Goal: Task Accomplishment & Management: Complete application form

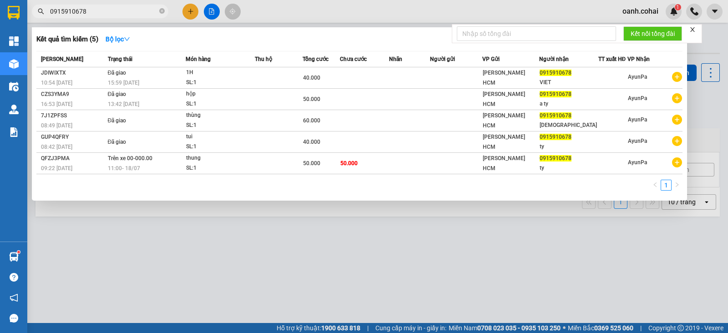
click at [187, 269] on div at bounding box center [364, 166] width 728 height 333
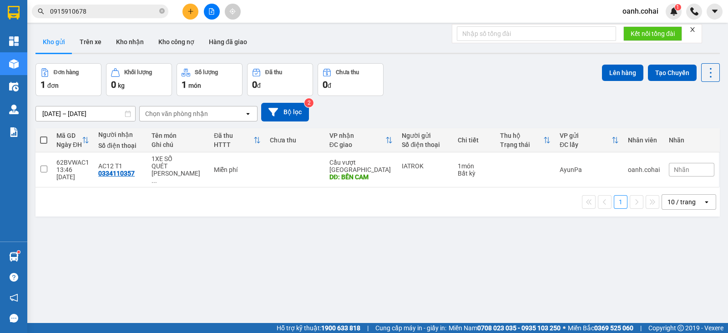
click at [479, 253] on div "ver 1.8.146 Kho gửi Trên xe Kho nhận Kho công nợ Hàng đã giao Đơn hàng 1 đơn Kh…" at bounding box center [378, 193] width 692 height 333
click at [184, 6] on button at bounding box center [190, 12] width 16 height 16
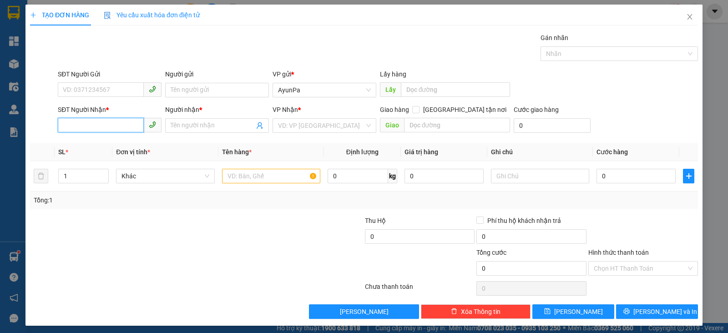
click at [108, 127] on input "SĐT Người Nhận *" at bounding box center [101, 125] width 86 height 15
paste input "0914188335"
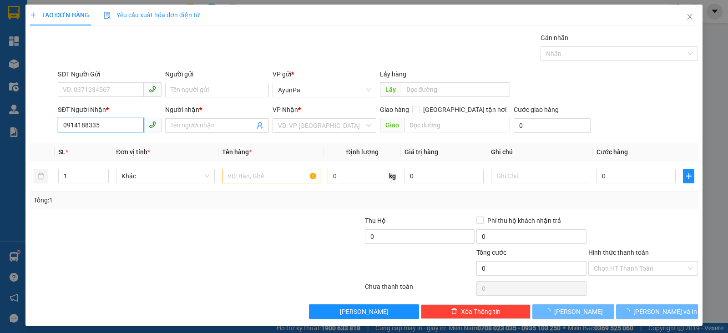
type input "0914188335"
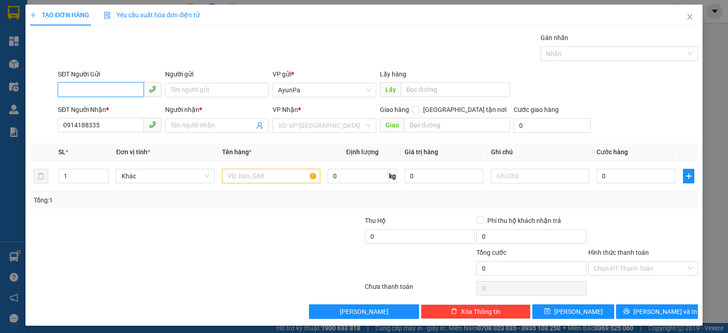
click at [128, 90] on input "SĐT Người Gửi" at bounding box center [101, 89] width 86 height 15
paste input "0932411412"
type input "0932411412"
click at [209, 126] on input "Người nhận *" at bounding box center [213, 126] width 84 height 10
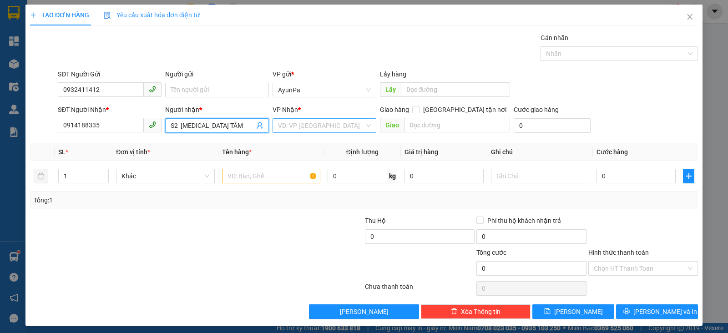
drag, startPoint x: 365, startPoint y: 119, endPoint x: 360, endPoint y: 123, distance: 5.8
click at [364, 119] on div "VD: VP [GEOGRAPHIC_DATA]" at bounding box center [325, 125] width 104 height 15
type input "S2 [MEDICAL_DATA] TÂM"
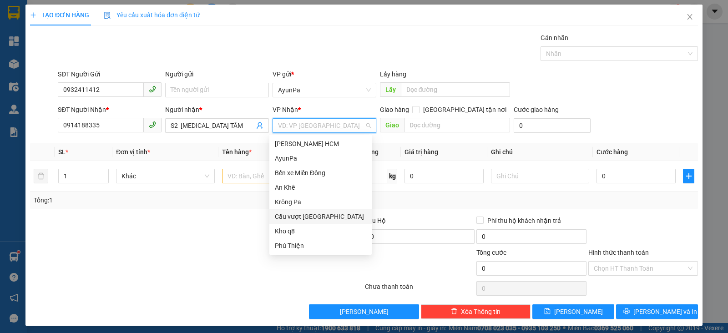
drag, startPoint x: 289, startPoint y: 215, endPoint x: 313, endPoint y: 210, distance: 24.6
click at [290, 215] on div "Cầu vượt [GEOGRAPHIC_DATA]" at bounding box center [320, 217] width 91 height 10
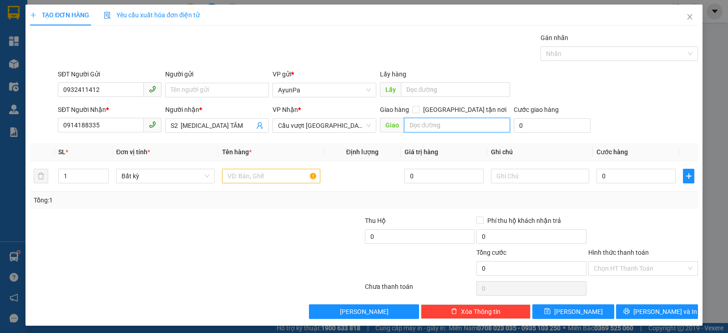
click at [420, 126] on input "text" at bounding box center [457, 125] width 106 height 15
type input "BX MIỀN TÂY"
click at [268, 177] on input "text" at bounding box center [271, 176] width 98 height 15
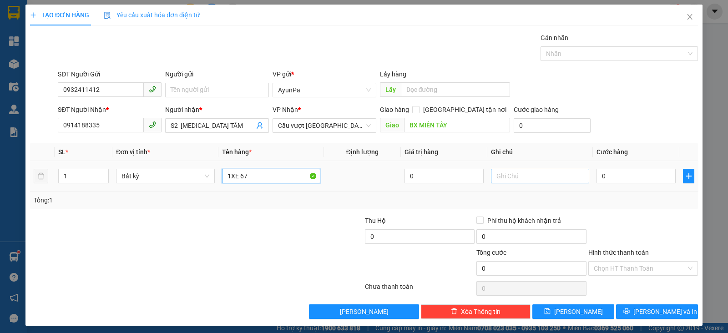
type input "1XE 67"
click at [543, 170] on input "text" at bounding box center [540, 176] width 98 height 15
type input "CÓ CÀ VẸC"
click at [612, 175] on input "0" at bounding box center [635, 176] width 79 height 15
type input "4"
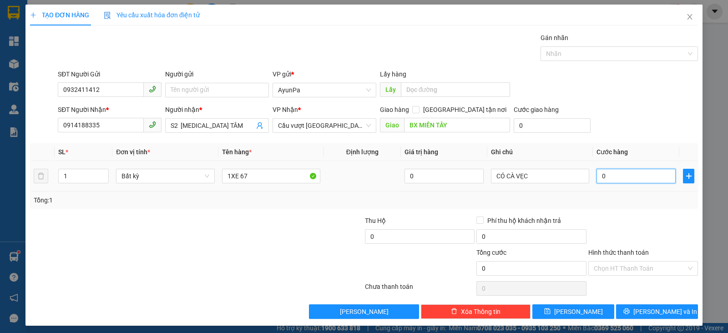
type input "4"
type input "40"
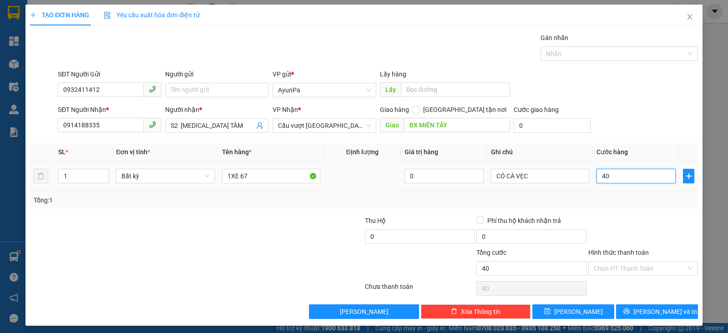
type input "4"
type input "45"
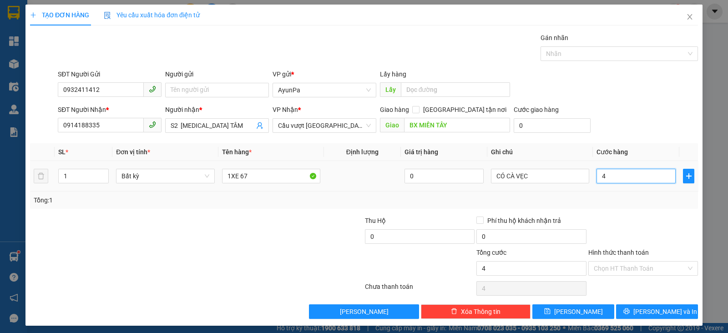
type input "45"
type input "450"
type input "450.000"
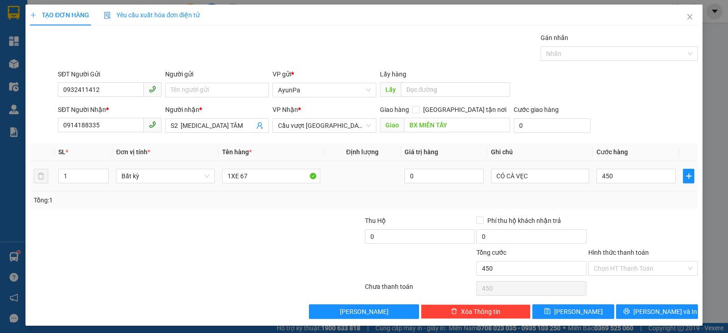
type input "450.000"
drag, startPoint x: 672, startPoint y: 219, endPoint x: 646, endPoint y: 267, distance: 53.7
click at [672, 219] on div at bounding box center [642, 232] width 111 height 32
click at [630, 313] on icon "printer" at bounding box center [626, 311] width 6 height 6
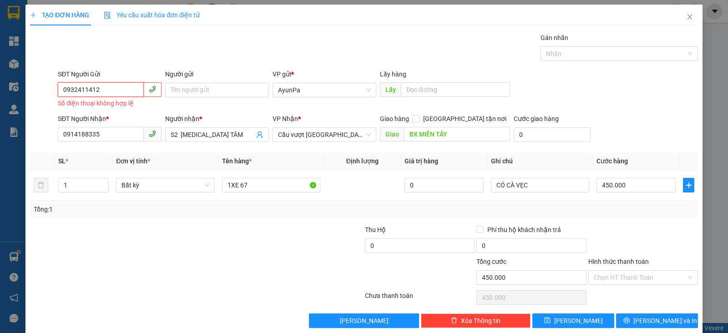
click at [64, 91] on input "0932411412" at bounding box center [101, 89] width 86 height 15
click at [66, 91] on input "0932411412" at bounding box center [101, 89] width 86 height 15
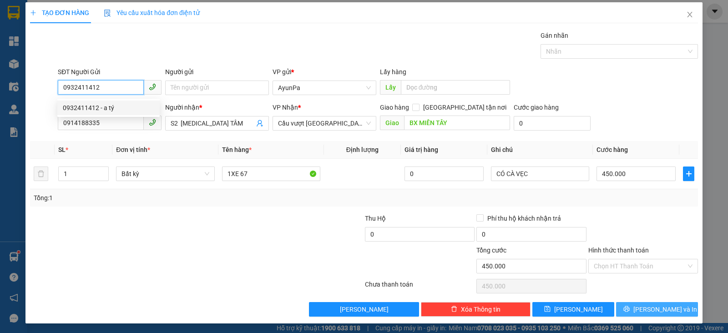
scroll to position [3, 0]
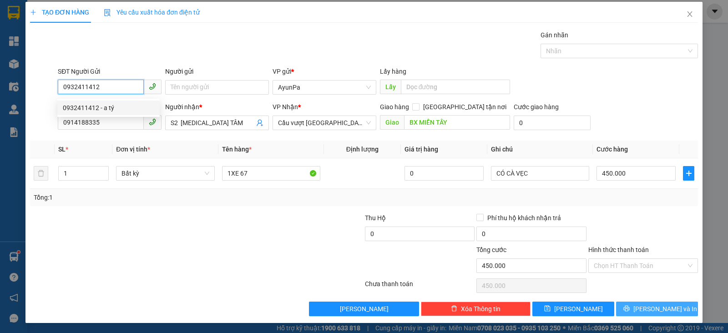
type input "0932411412"
click at [664, 304] on span "[PERSON_NAME] và In" at bounding box center [665, 309] width 64 height 10
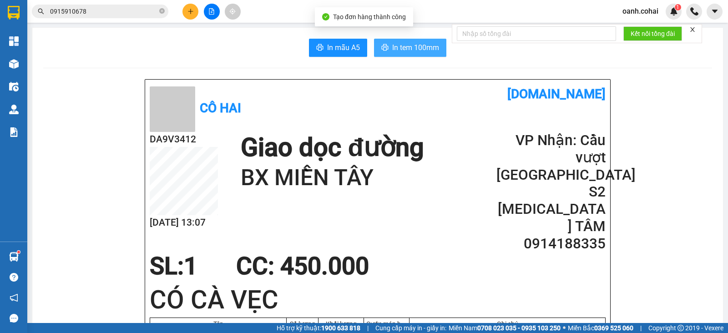
click at [392, 49] on span "In tem 100mm" at bounding box center [415, 47] width 47 height 11
click at [425, 49] on span "In tem 100mm" at bounding box center [415, 47] width 47 height 11
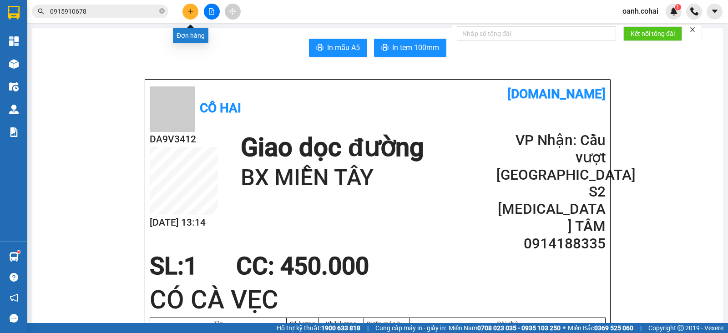
click at [188, 7] on button at bounding box center [190, 12] width 16 height 16
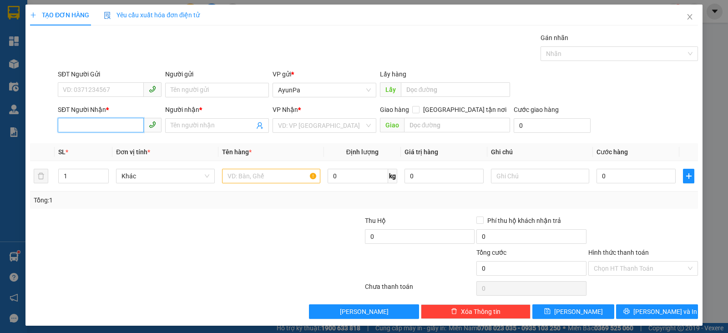
click at [100, 128] on input "SĐT Người Nhận *" at bounding box center [101, 125] width 86 height 15
paste input "0398136001"
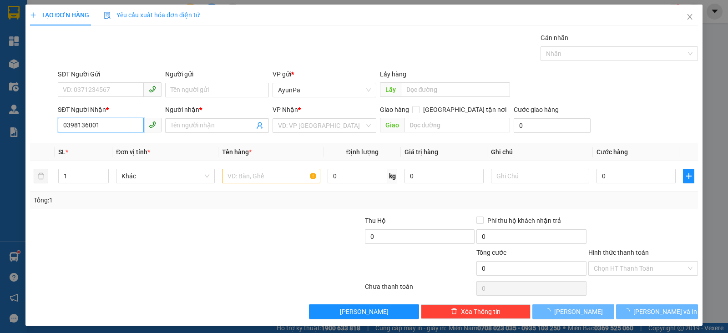
type input "0398136001"
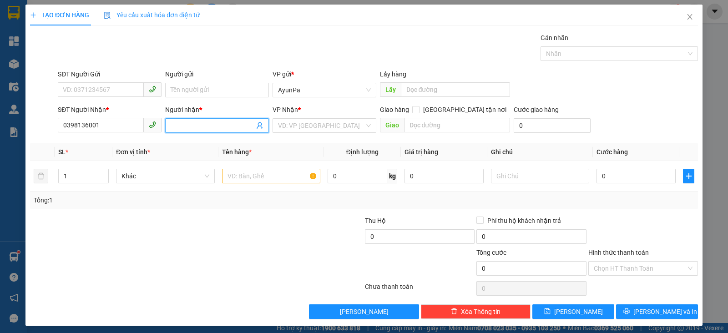
click at [203, 128] on input "Người nhận *" at bounding box center [213, 126] width 84 height 10
type input "a"
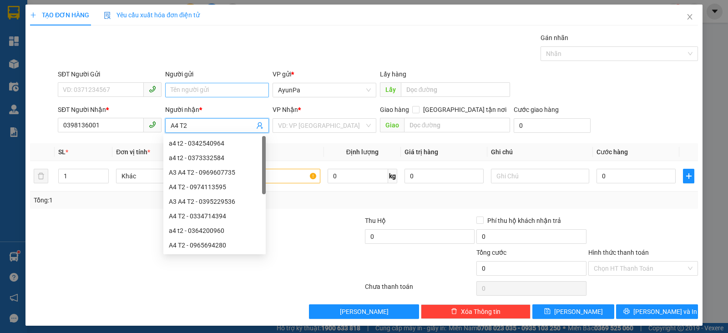
type input "A4 T2"
click at [237, 90] on input "Người gửi" at bounding box center [217, 90] width 104 height 15
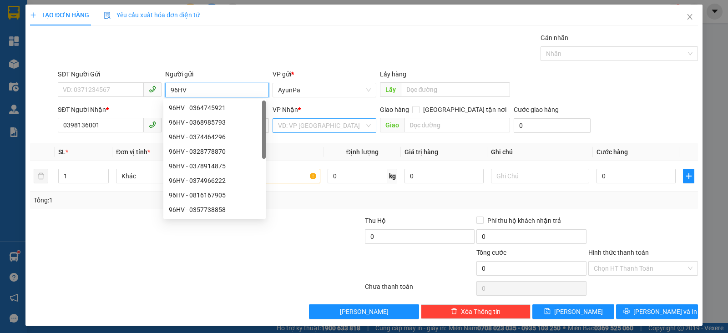
type input "96HV"
click at [299, 130] on input "search" at bounding box center [321, 126] width 86 height 14
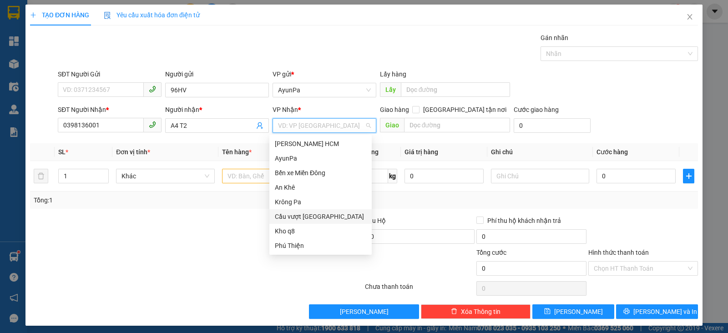
drag, startPoint x: 303, startPoint y: 221, endPoint x: 309, endPoint y: 204, distance: 17.8
click at [305, 216] on div "Cầu vượt [GEOGRAPHIC_DATA]" at bounding box center [320, 217] width 91 height 10
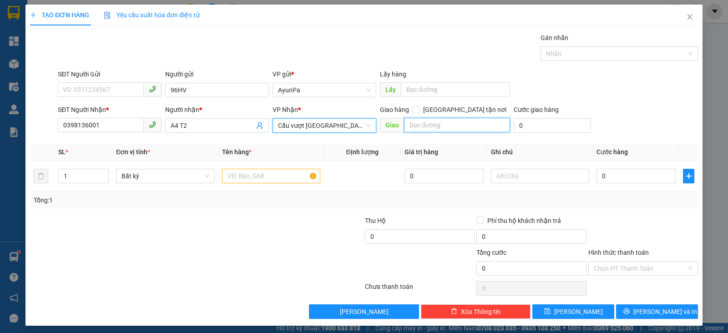
click at [412, 121] on input "text" at bounding box center [457, 125] width 106 height 15
type input "N3 BỐ LÁ"
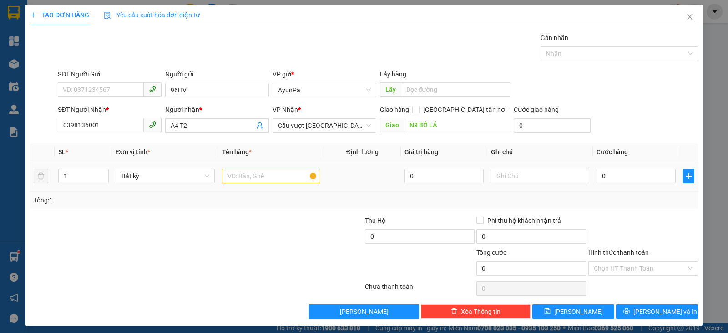
click at [248, 167] on div at bounding box center [271, 176] width 98 height 18
click at [242, 178] on input "text" at bounding box center [271, 176] width 98 height 15
type input "1XE VS"
click at [622, 176] on input "0" at bounding box center [635, 176] width 79 height 15
type input "5"
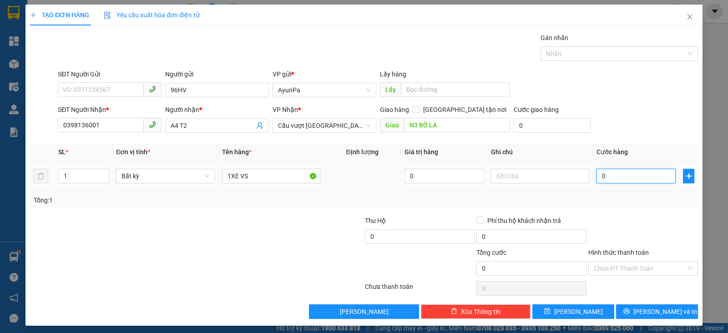
type input "5"
type input "50"
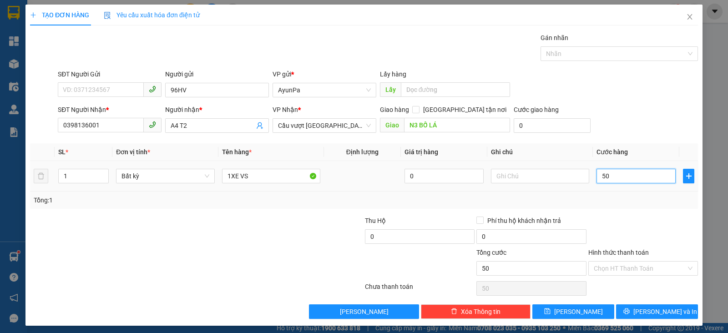
type input "500"
type input "500.000"
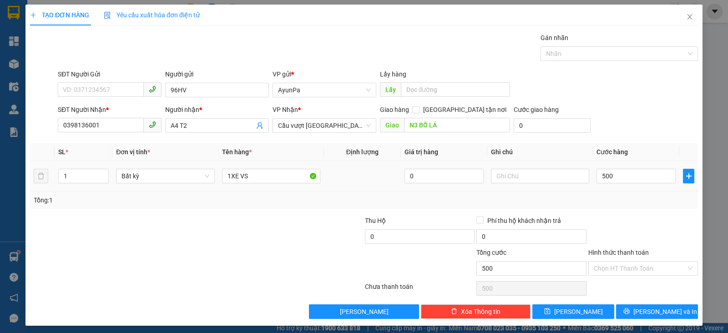
type input "500.000"
click at [638, 231] on div at bounding box center [642, 232] width 111 height 32
click at [568, 313] on span "[PERSON_NAME]" at bounding box center [578, 312] width 49 height 10
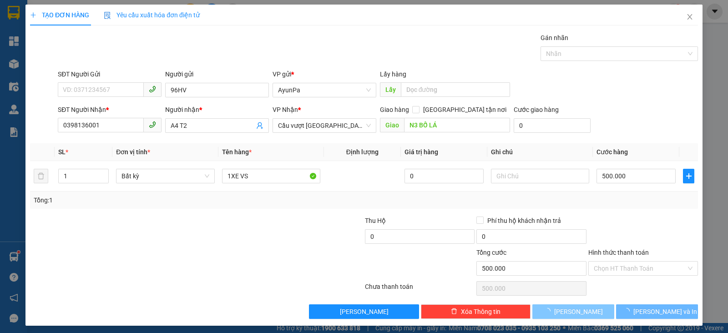
type input "0"
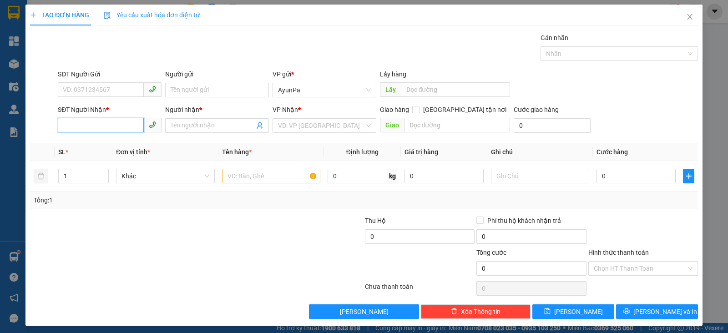
click at [93, 124] on input "SĐT Người Nhận *" at bounding box center [101, 125] width 86 height 15
paste input "0393523268"
type input "0393523268"
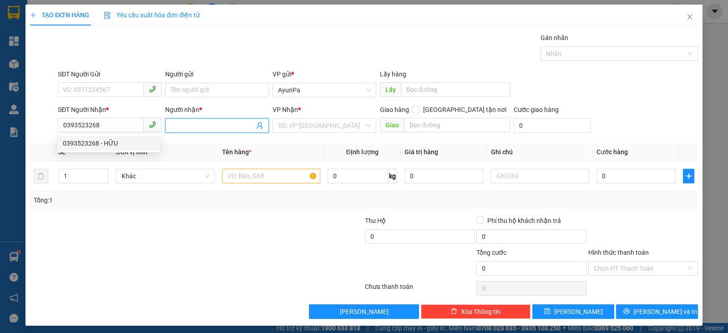
click at [191, 121] on input "Người nhận *" at bounding box center [213, 126] width 84 height 10
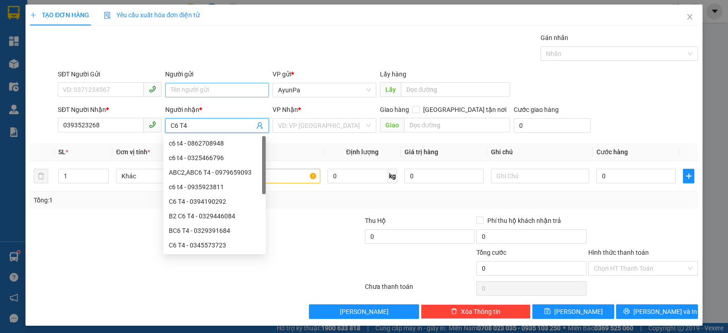
type input "C6 T4"
click at [202, 86] on input "Người gửi" at bounding box center [217, 90] width 104 height 15
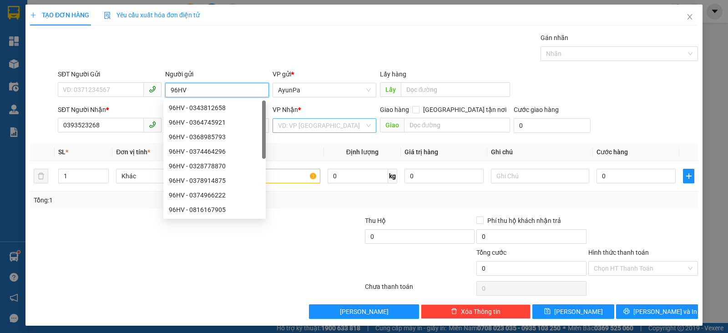
type input "96HV"
click at [351, 122] on input "search" at bounding box center [321, 126] width 86 height 14
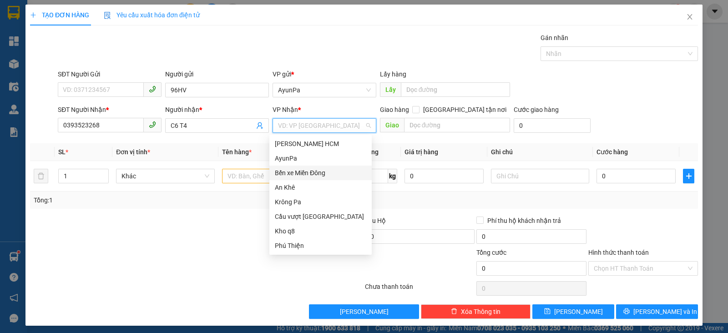
click at [297, 170] on div "Bến xe Miền Đông" at bounding box center [320, 173] width 91 height 10
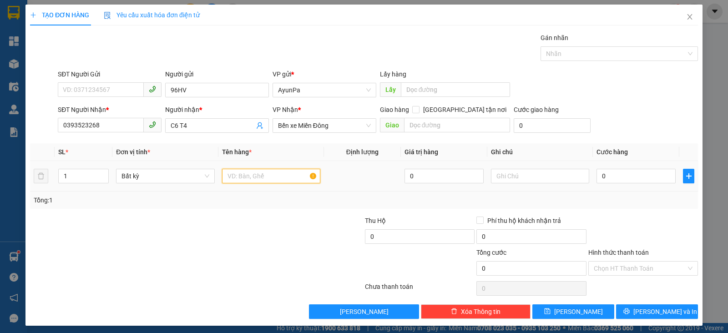
click at [266, 172] on input "text" at bounding box center [271, 176] width 98 height 15
type input "1 TỦ LẠNH"
click at [598, 177] on input "0" at bounding box center [635, 176] width 79 height 15
type input "3"
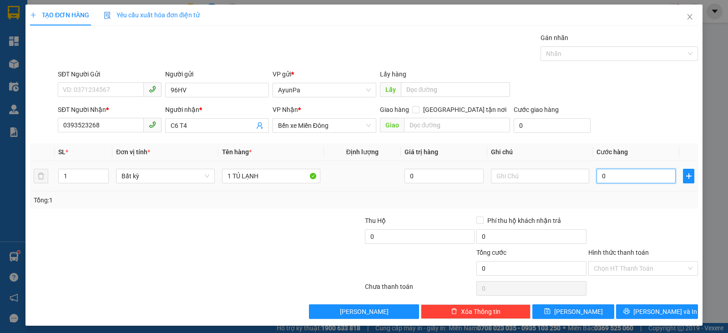
type input "3"
type input "35"
type input "350"
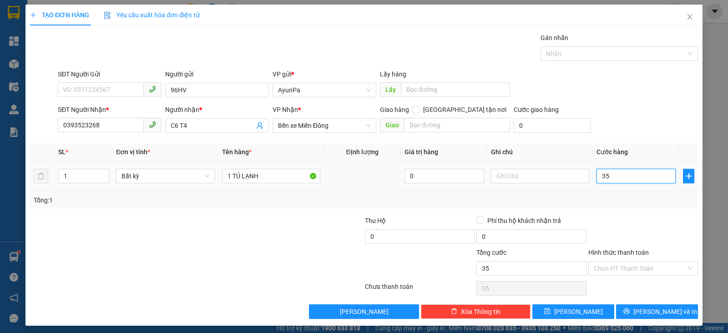
type input "350"
type input "350.000"
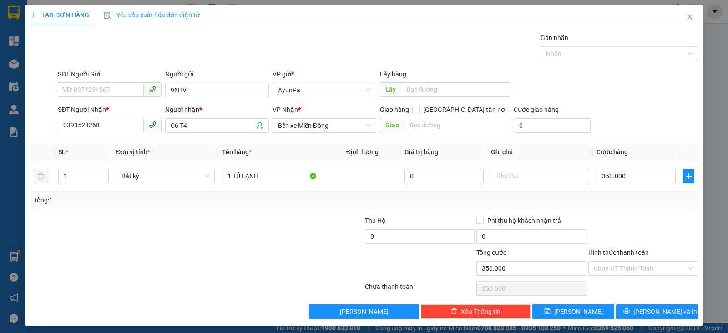
click at [614, 219] on div at bounding box center [642, 232] width 111 height 32
click at [542, 308] on button "[PERSON_NAME]" at bounding box center [573, 311] width 82 height 15
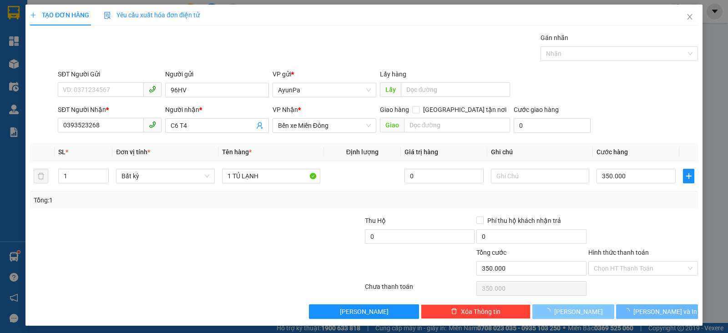
type input "0"
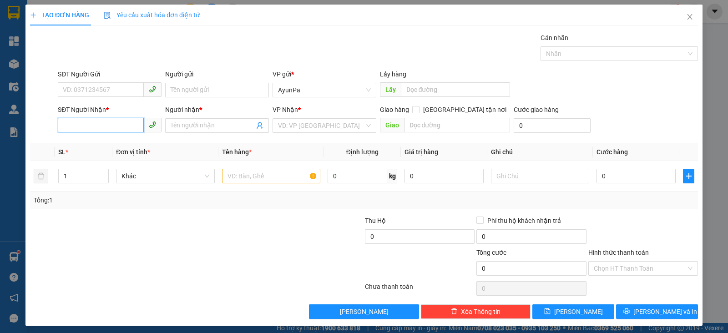
click at [93, 124] on input "SĐT Người Nhận *" at bounding box center [101, 125] width 86 height 15
paste input "0985446763"
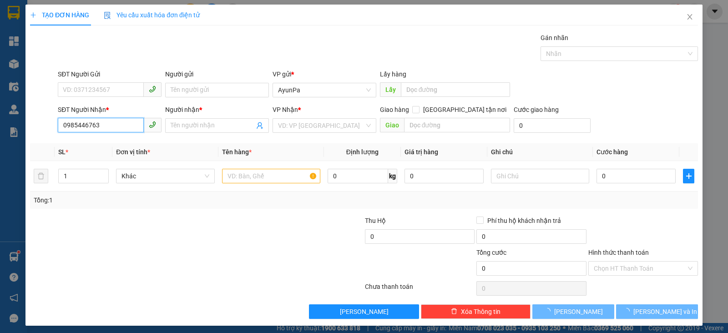
type input "0985446763"
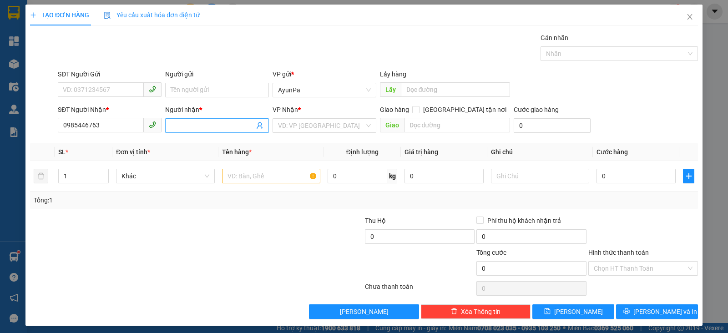
click at [231, 123] on input "Người nhận *" at bounding box center [213, 126] width 84 height 10
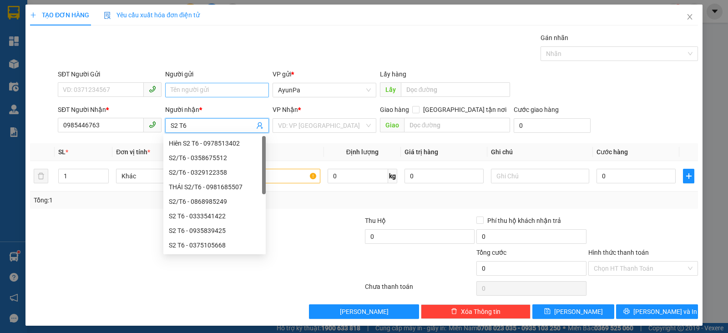
type input "S2 T6"
click at [209, 90] on input "Người gửi" at bounding box center [217, 90] width 104 height 15
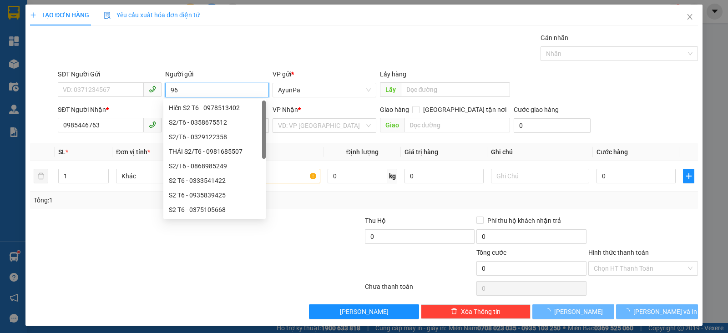
type input "9"
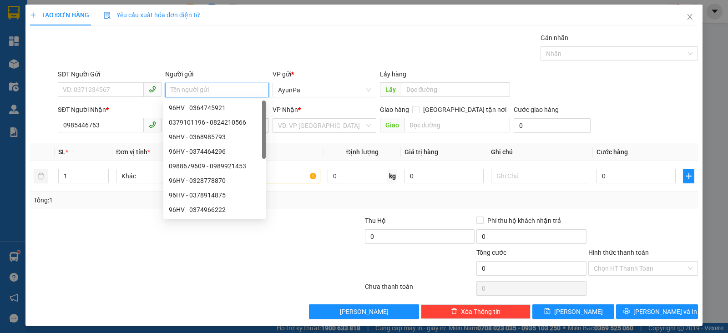
type input "A"
type input "Â"
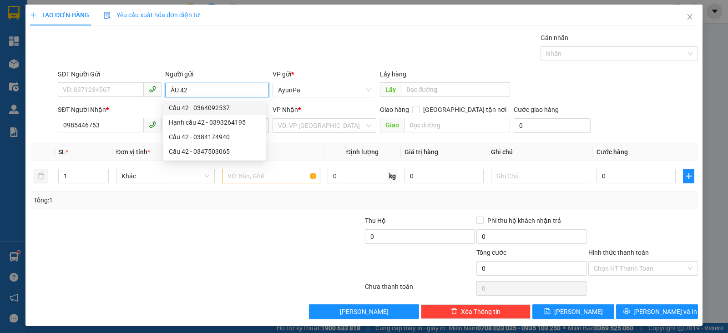
click at [168, 90] on input "ẦU 42" at bounding box center [217, 90] width 104 height 15
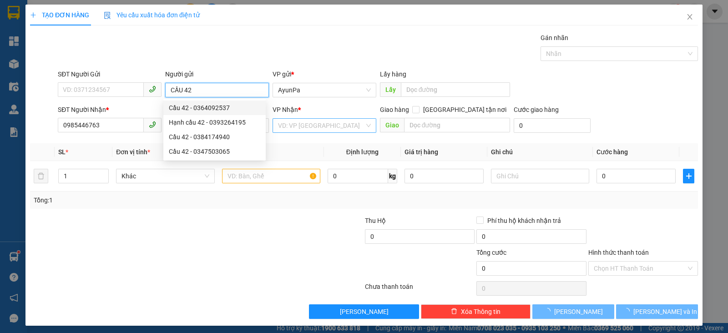
type input "CẦU 42"
click at [303, 130] on input "search" at bounding box center [321, 126] width 86 height 14
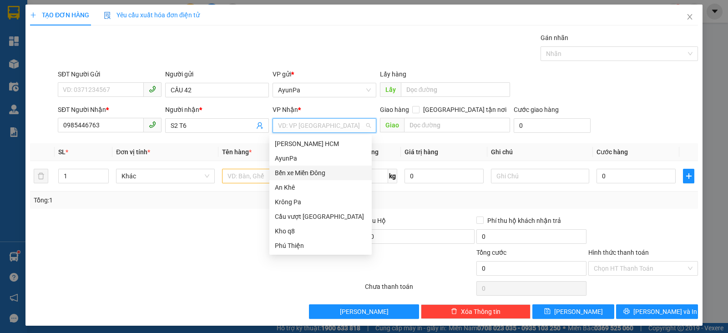
click at [312, 171] on div "Bến xe Miền Đông" at bounding box center [320, 173] width 91 height 10
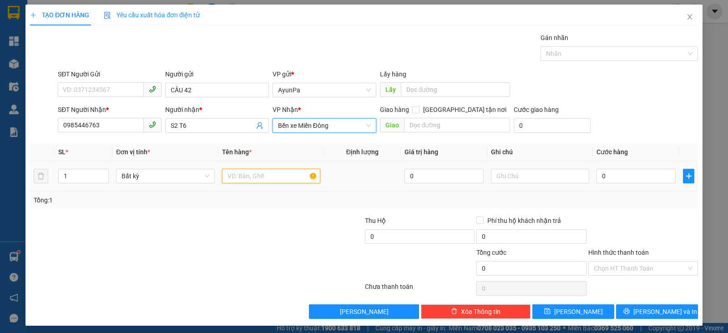
click at [226, 177] on input "text" at bounding box center [271, 176] width 98 height 15
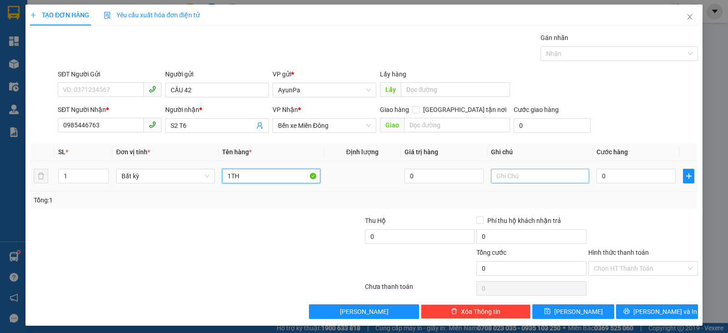
type input "1TH"
click at [546, 174] on input "text" at bounding box center [540, 176] width 98 height 15
type input "TXE THU"
click at [617, 173] on input "0" at bounding box center [635, 176] width 79 height 15
type input "1"
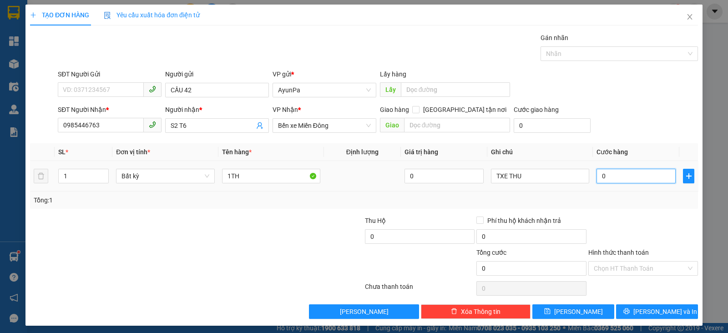
type input "1"
type input "1.000"
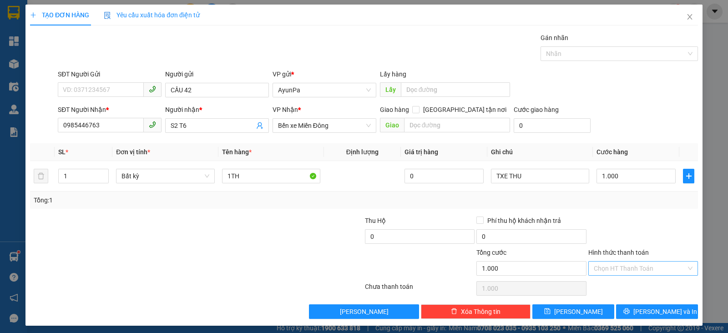
drag, startPoint x: 616, startPoint y: 203, endPoint x: 604, endPoint y: 268, distance: 65.8
click at [618, 206] on div "Tổng: 1" at bounding box center [364, 200] width 668 height 17
click at [580, 312] on button "[PERSON_NAME]" at bounding box center [573, 311] width 82 height 15
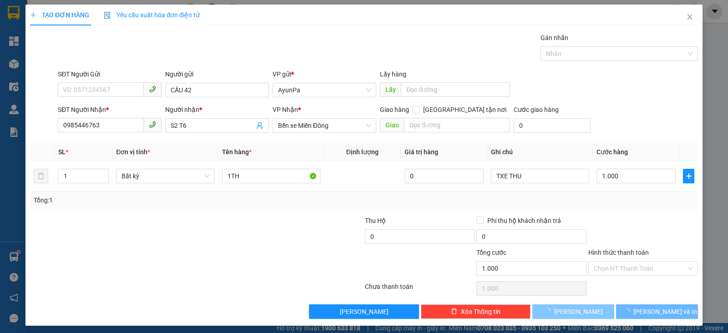
type input "0"
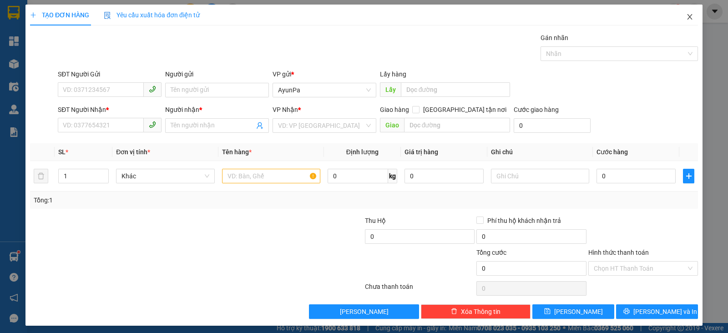
click at [686, 15] on icon "close" at bounding box center [689, 16] width 7 height 7
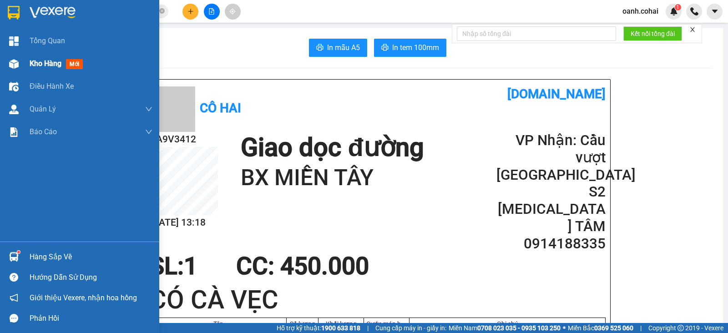
click at [45, 63] on span "Kho hàng" at bounding box center [46, 63] width 32 height 9
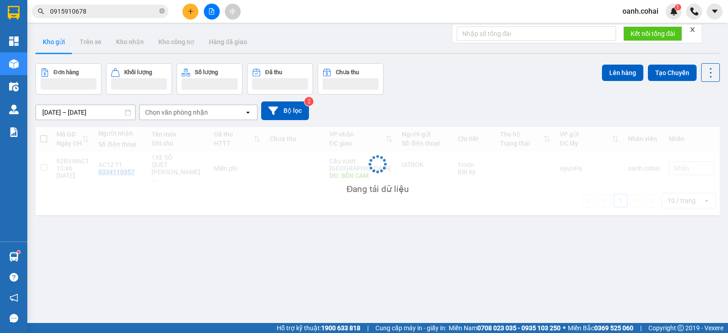
click at [45, 63] on button "Đơn hàng" at bounding box center [68, 78] width 66 height 31
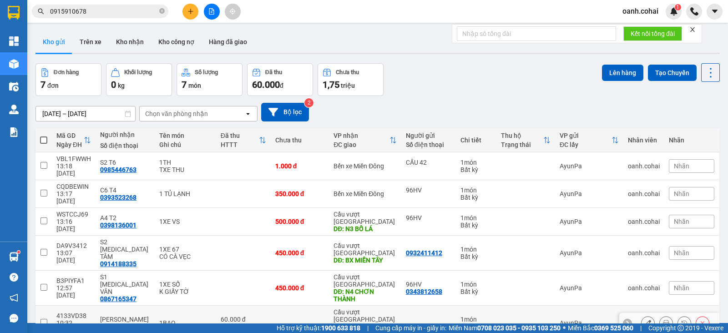
scroll to position [41, 0]
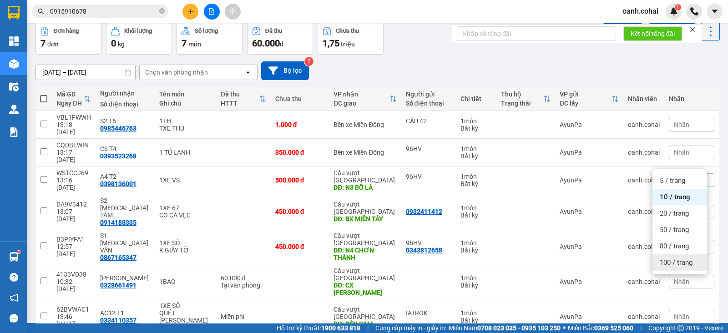
click at [670, 265] on span "100 / trang" at bounding box center [676, 262] width 33 height 9
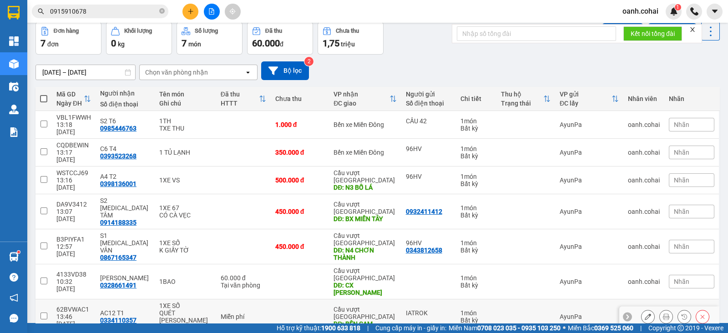
click at [333, 320] on div "DĐ: BẾN CAM" at bounding box center [364, 323] width 63 height 7
checkbox input "true"
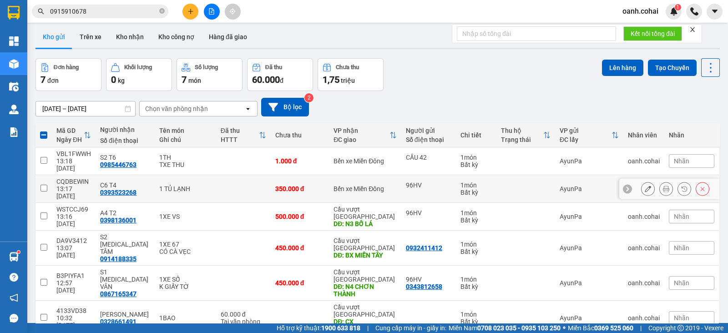
scroll to position [0, 0]
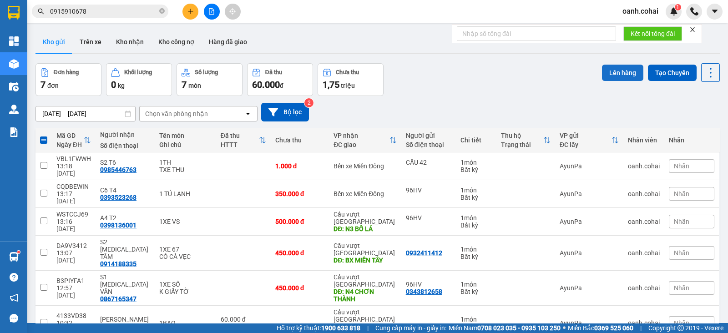
click at [614, 67] on button "Lên hàng" at bounding box center [622, 73] width 41 height 16
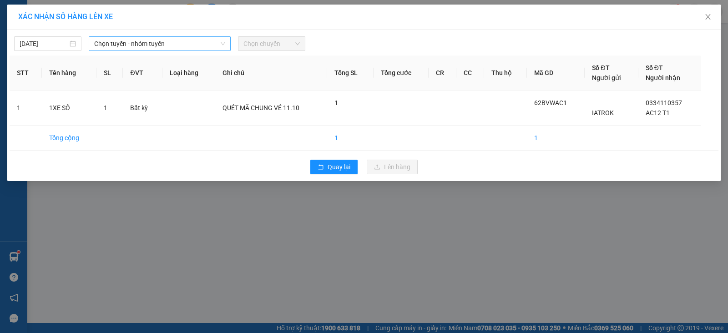
click at [159, 41] on span "Chọn tuyến - nhóm tuyến" at bounding box center [159, 44] width 131 height 14
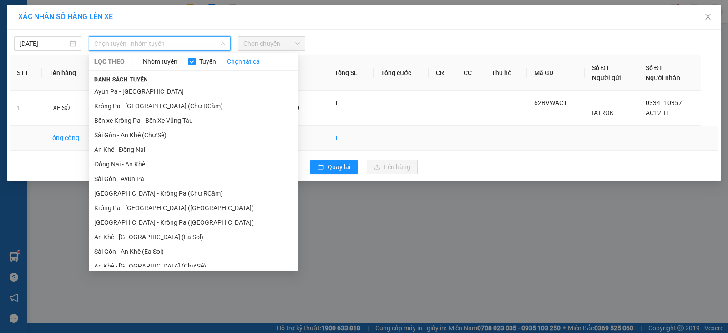
click at [107, 150] on li "An Khê - Đồng Nai" at bounding box center [193, 149] width 209 height 15
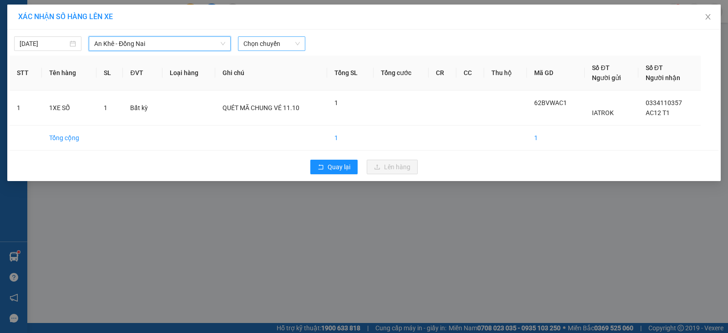
click at [253, 41] on span "Chọn chuyến" at bounding box center [271, 44] width 56 height 14
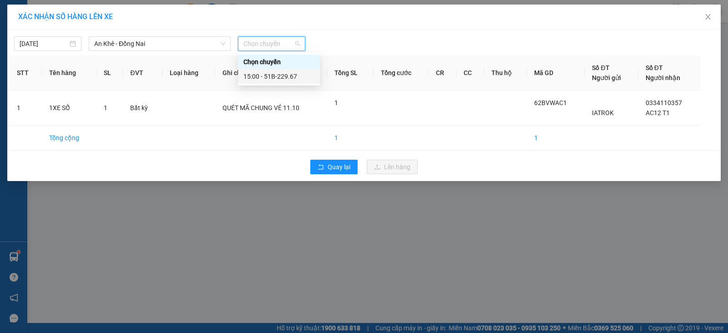
drag, startPoint x: 264, startPoint y: 71, endPoint x: 273, endPoint y: 74, distance: 9.5
click at [265, 71] on div "15:00 - 51B-229.67" at bounding box center [278, 76] width 71 height 10
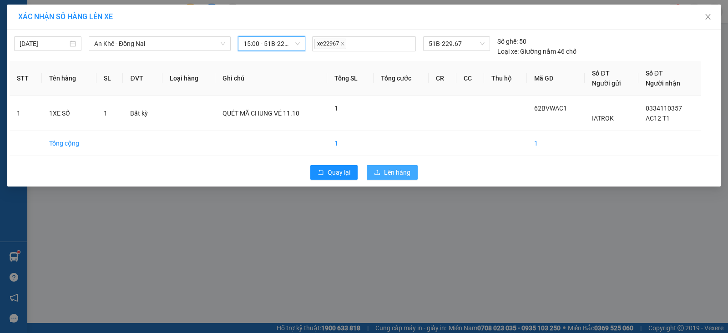
click at [376, 166] on button "Lên hàng" at bounding box center [392, 172] width 51 height 15
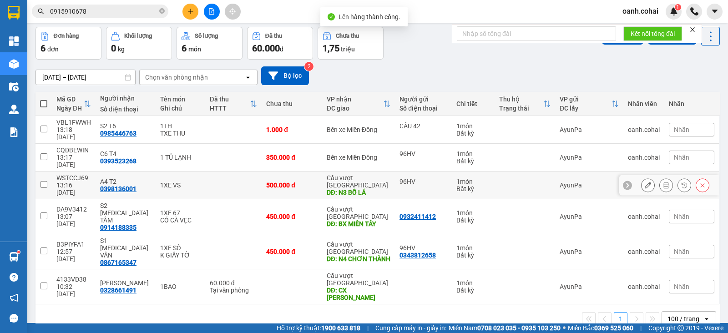
scroll to position [41, 0]
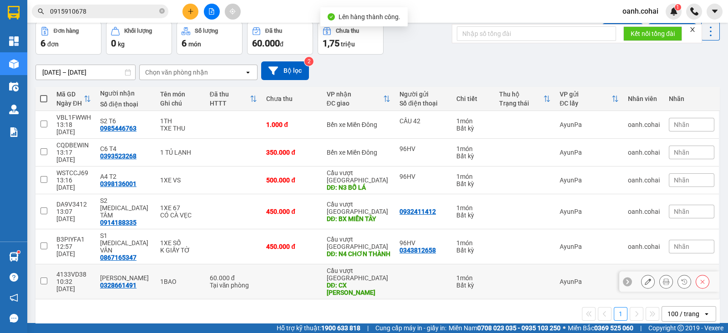
click at [291, 264] on td at bounding box center [292, 281] width 61 height 35
checkbox input "true"
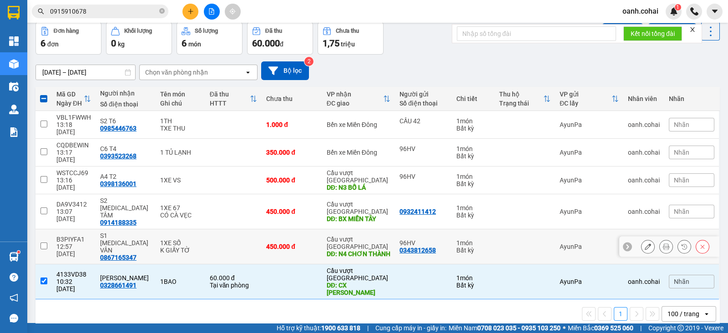
click at [296, 243] on div "450.000 đ" at bounding box center [291, 246] width 51 height 7
checkbox input "true"
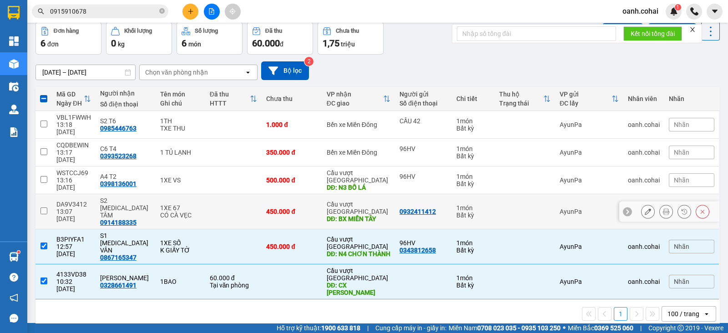
click at [300, 208] on div "450.000 đ" at bounding box center [291, 211] width 51 height 7
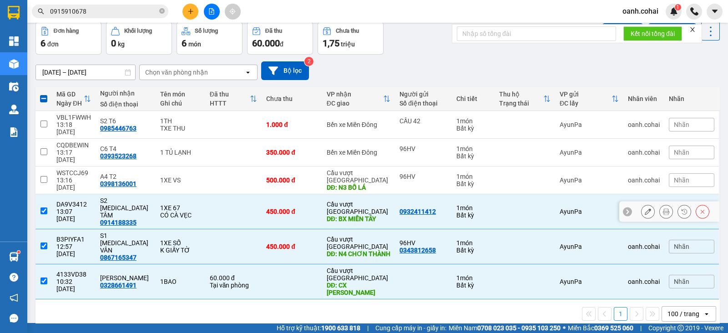
click at [300, 208] on div "450.000 đ" at bounding box center [291, 211] width 51 height 7
checkbox input "false"
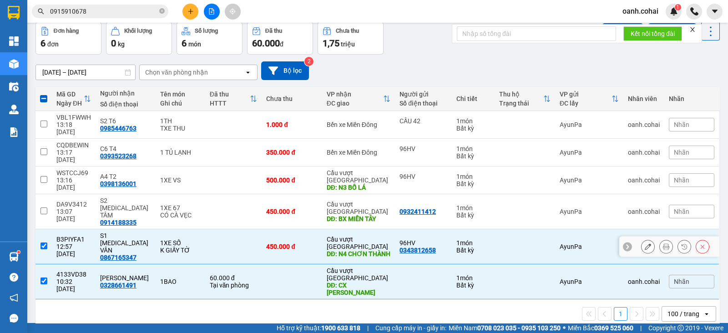
click at [295, 243] on div "450.000 đ" at bounding box center [291, 246] width 51 height 7
checkbox input "false"
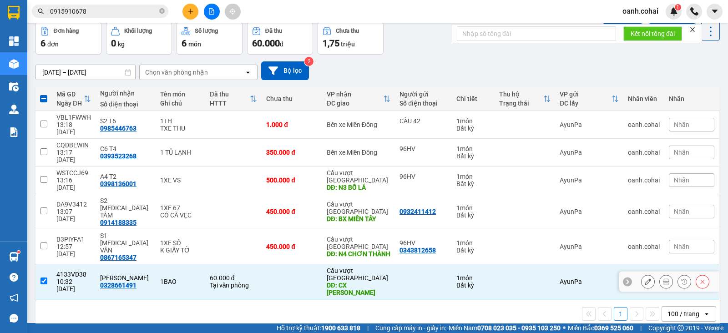
click at [287, 264] on td at bounding box center [292, 281] width 61 height 35
checkbox input "false"
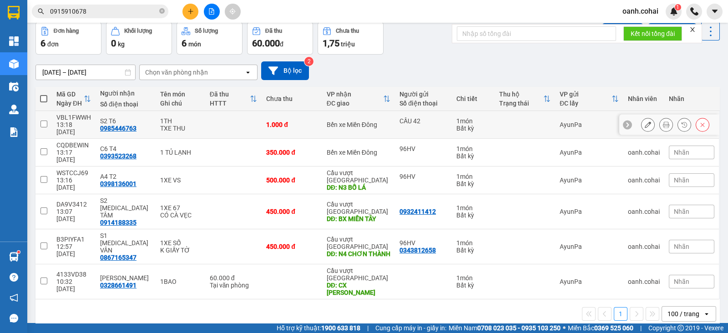
click at [384, 117] on td "Bến xe Miền Đông" at bounding box center [358, 125] width 73 height 28
checkbox input "true"
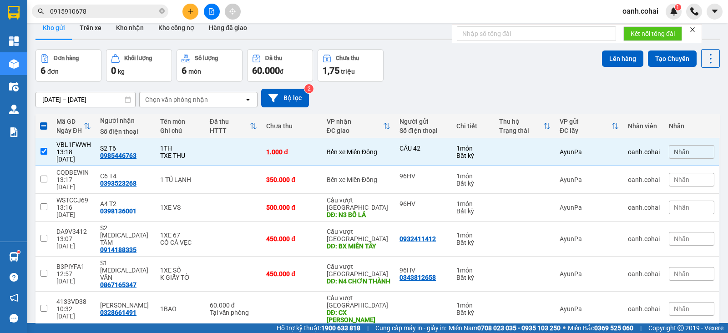
scroll to position [0, 0]
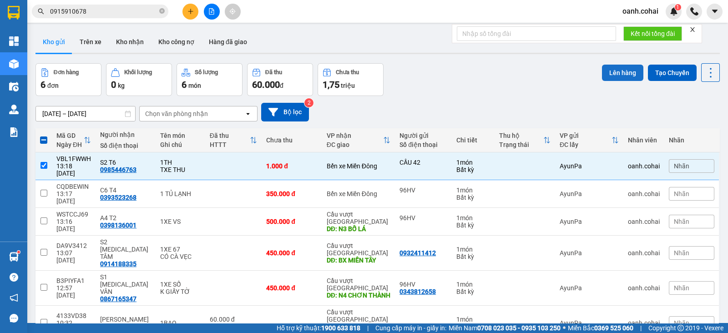
click at [612, 66] on button "Lên hàng" at bounding box center [622, 73] width 41 height 16
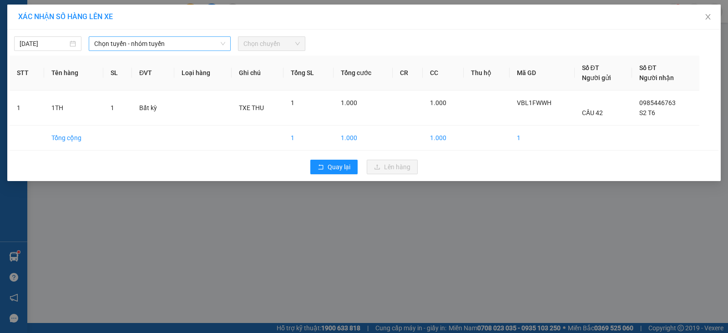
click at [198, 42] on span "Chọn tuyến - nhóm tuyến" at bounding box center [159, 44] width 131 height 14
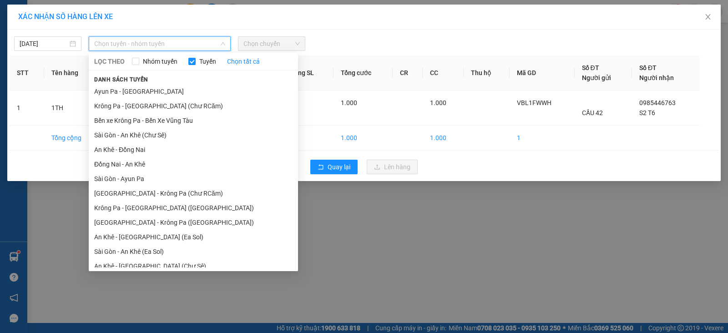
drag, startPoint x: 171, startPoint y: 110, endPoint x: 232, endPoint y: 69, distance: 73.8
click at [174, 108] on li "Krông Pa - [GEOGRAPHIC_DATA] (Chư RCăm)" at bounding box center [193, 106] width 209 height 15
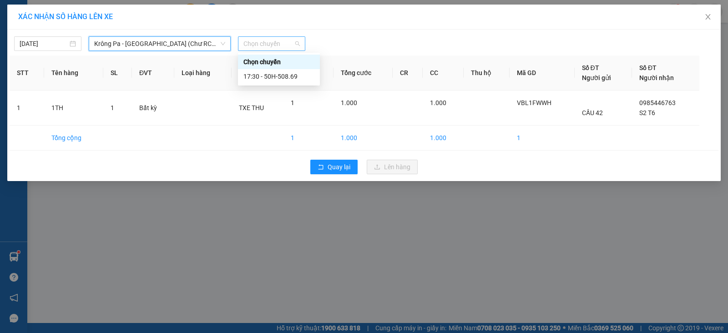
click at [293, 43] on span "Chọn chuyến" at bounding box center [271, 44] width 56 height 14
click at [288, 71] on div "17:30 - 50H-508.69" at bounding box center [278, 76] width 71 height 10
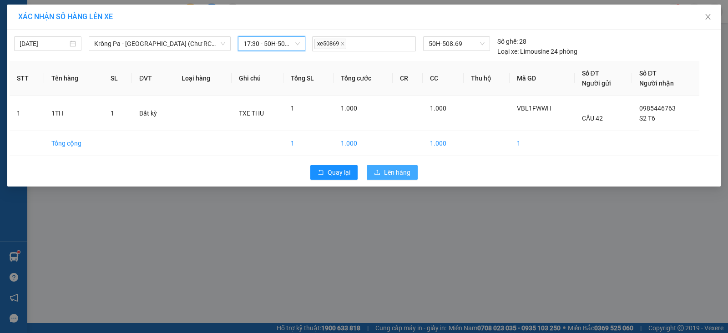
click at [399, 177] on button "Lên hàng" at bounding box center [392, 172] width 51 height 15
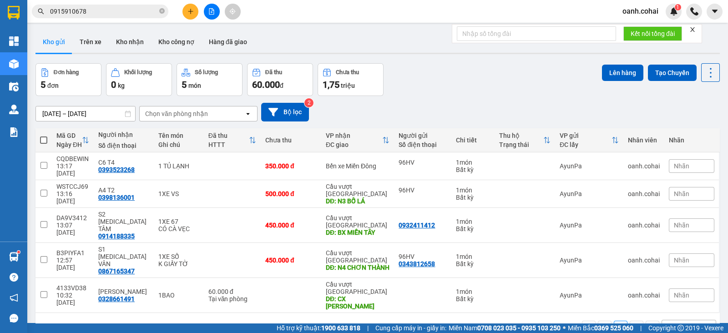
click at [288, 313] on div "1 100 / trang open" at bounding box center [377, 327] width 684 height 29
click at [305, 278] on td at bounding box center [291, 295] width 61 height 35
checkbox input "true"
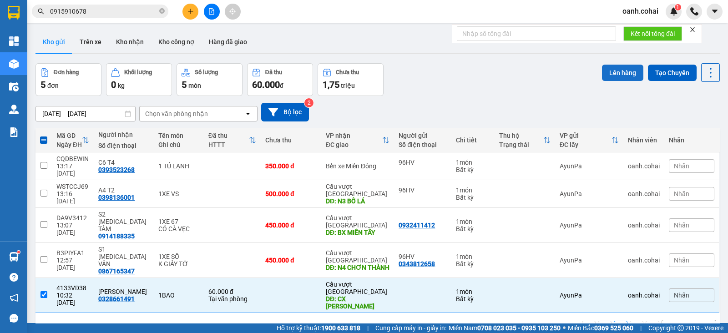
click at [611, 79] on button "Lên hàng" at bounding box center [622, 73] width 41 height 16
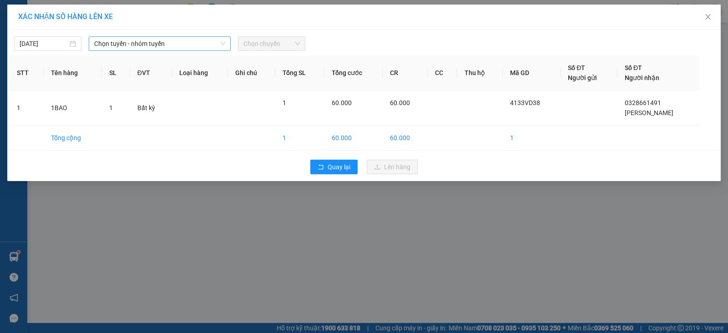
click at [218, 42] on span "Chọn tuyến - nhóm tuyến" at bounding box center [159, 44] width 131 height 14
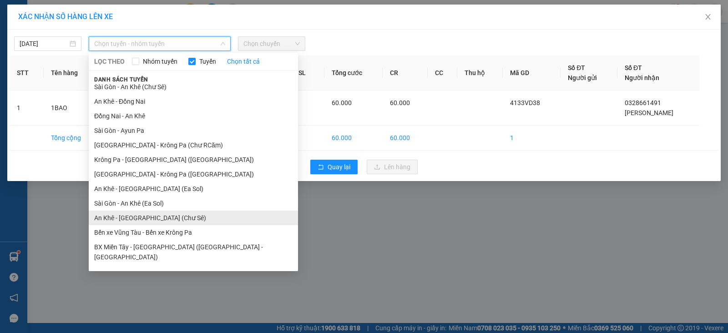
scroll to position [50, 0]
click at [146, 263] on li "BX Krông Pa - BX Miền Tây ([GEOGRAPHIC_DATA] - [GEOGRAPHIC_DATA])" at bounding box center [193, 275] width 209 height 25
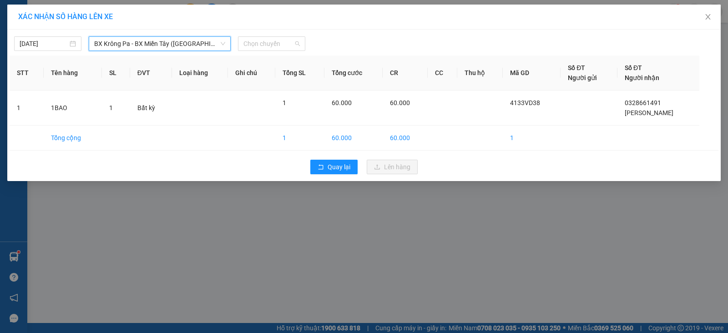
drag, startPoint x: 288, startPoint y: 38, endPoint x: 293, endPoint y: 62, distance: 24.6
click at [288, 40] on span "Chọn chuyến" at bounding box center [271, 44] width 56 height 14
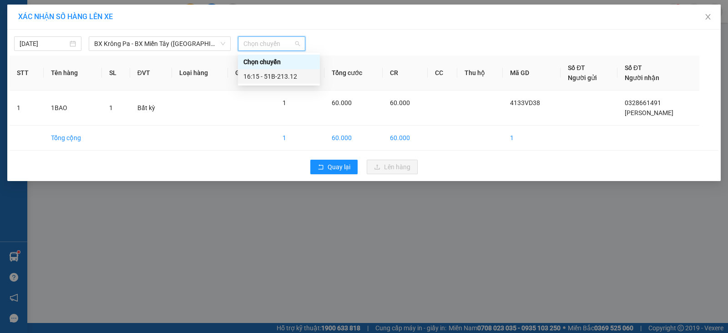
drag, startPoint x: 296, startPoint y: 76, endPoint x: 317, endPoint y: 92, distance: 26.7
click at [296, 77] on div "16:15 - 51B-213.12" at bounding box center [278, 76] width 71 height 10
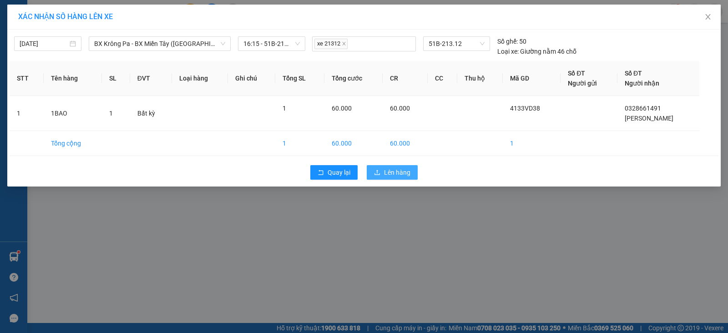
click at [388, 175] on span "Lên hàng" at bounding box center [397, 172] width 26 height 10
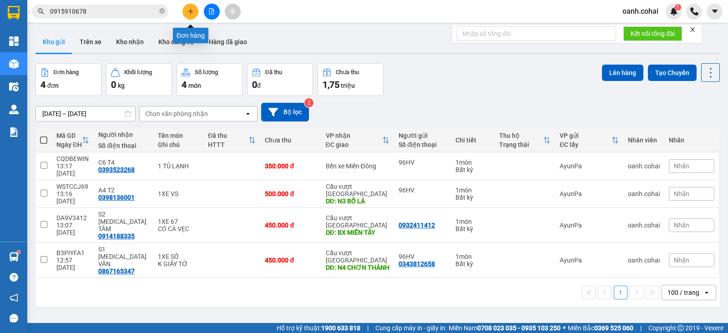
click at [189, 15] on button at bounding box center [190, 12] width 16 height 16
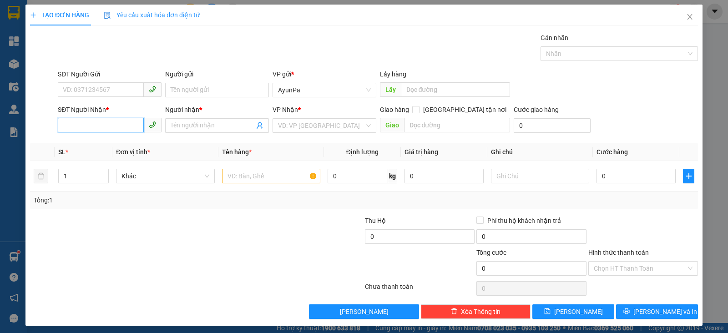
click at [85, 128] on input "SĐT Người Nhận *" at bounding box center [101, 125] width 86 height 15
type input "0367449149"
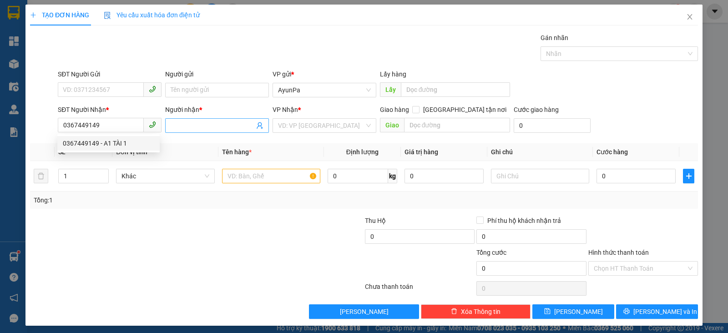
click at [195, 122] on input "Người nhận *" at bounding box center [213, 126] width 84 height 10
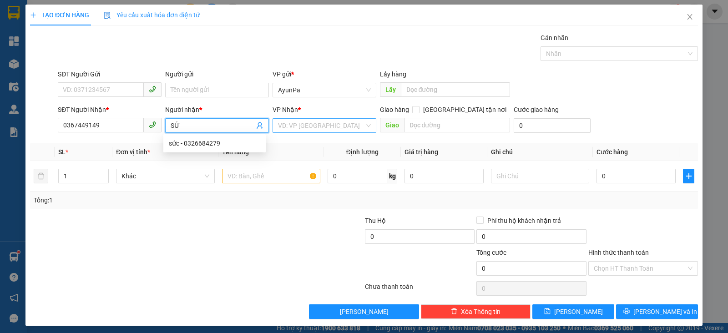
type input "SỨ"
click at [294, 131] on input "search" at bounding box center [321, 126] width 86 height 14
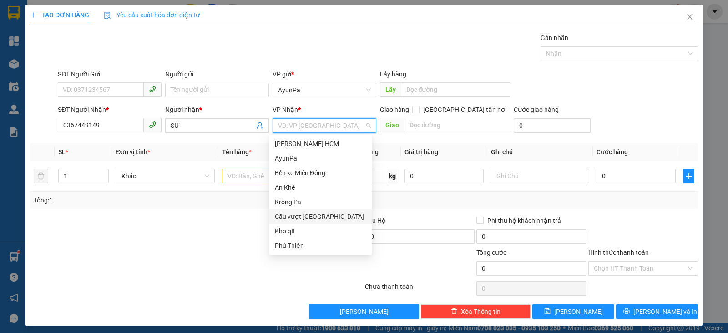
drag, startPoint x: 307, startPoint y: 213, endPoint x: 414, endPoint y: 119, distance: 142.2
click at [308, 213] on div "Cầu vượt [GEOGRAPHIC_DATA]" at bounding box center [320, 217] width 91 height 10
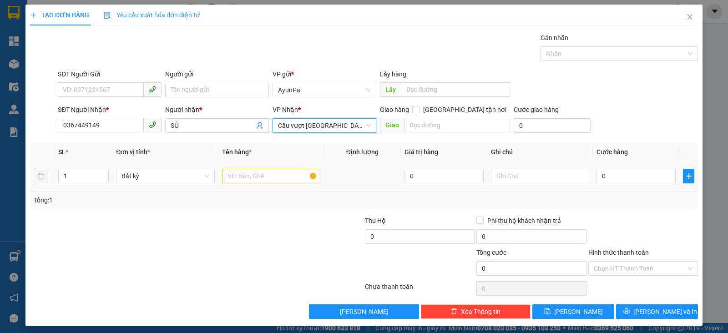
click at [437, 116] on div "Giao hàng [GEOGRAPHIC_DATA] tận nơi" at bounding box center [445, 112] width 131 height 14
click at [423, 116] on div "Giao hàng [GEOGRAPHIC_DATA] tận nơi" at bounding box center [445, 112] width 131 height 14
click at [415, 121] on input "text" at bounding box center [457, 125] width 106 height 15
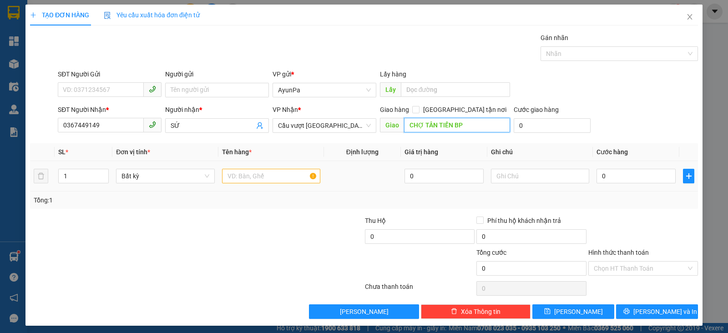
type input "CHỢ TÂN TIẾN BP"
click at [279, 180] on input "text" at bounding box center [271, 176] width 98 height 15
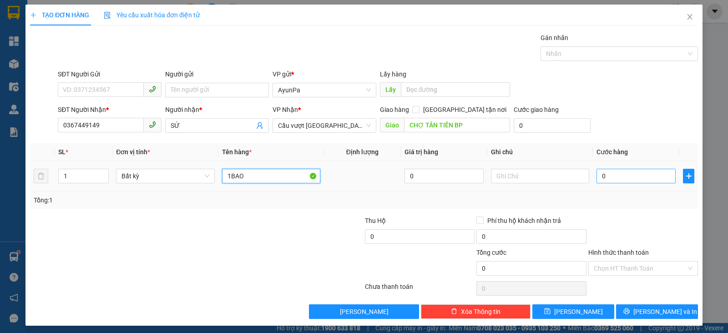
type input "1BAO"
click at [602, 174] on input "0" at bounding box center [635, 176] width 79 height 15
type input "5"
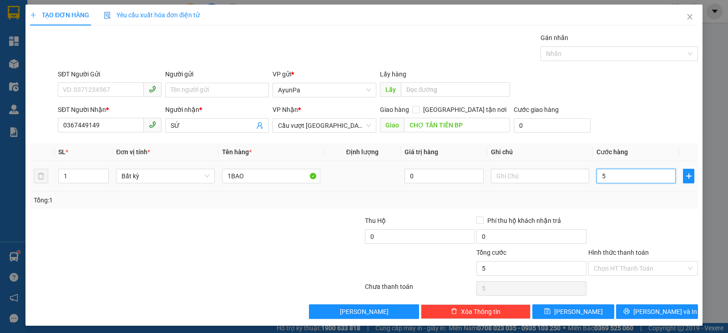
type input "50"
type input "50.000"
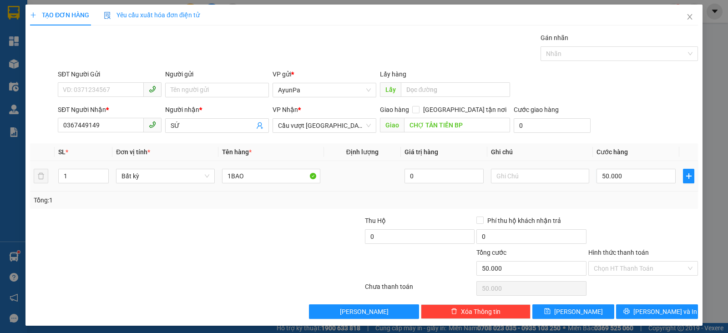
drag, startPoint x: 614, startPoint y: 193, endPoint x: 614, endPoint y: 199, distance: 6.4
click at [614, 195] on div "Tổng: 1" at bounding box center [364, 200] width 668 height 17
click at [623, 262] on div "Hình thức thanh toán Chọn HT Thanh Toán" at bounding box center [643, 264] width 110 height 32
click at [616, 272] on input "Hình thức thanh toán" at bounding box center [640, 269] width 92 height 14
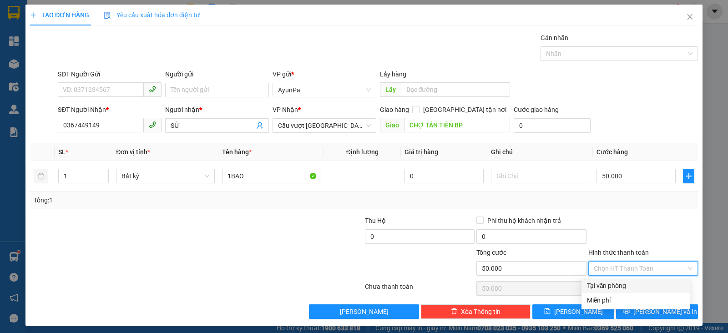
click at [611, 283] on div "Tại văn phòng" at bounding box center [635, 286] width 97 height 10
type input "0"
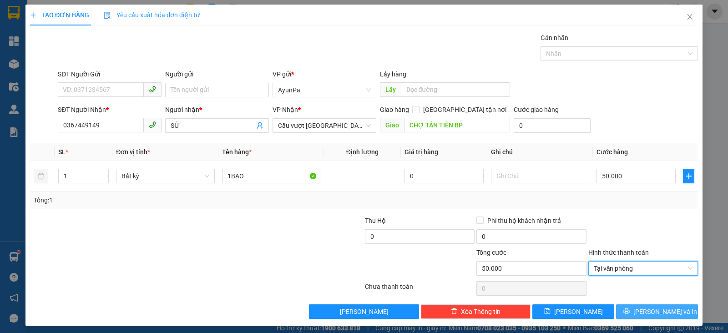
click at [618, 315] on button "[PERSON_NAME] và In" at bounding box center [657, 311] width 82 height 15
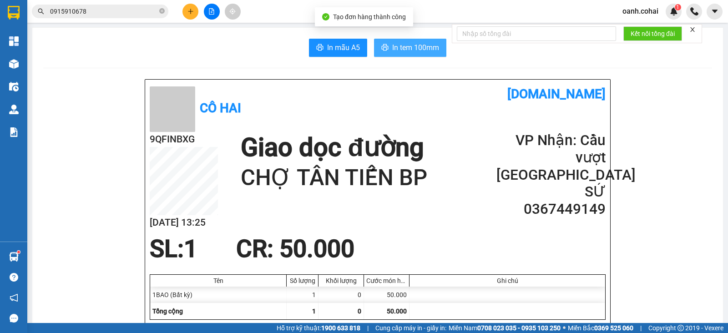
click at [403, 50] on span "In tem 100mm" at bounding box center [415, 47] width 47 height 11
